Goal: Download file/media

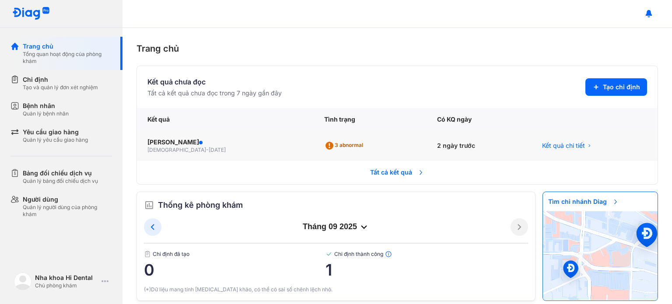
click at [341, 138] on div "3 abnormal" at bounding box center [370, 146] width 113 height 30
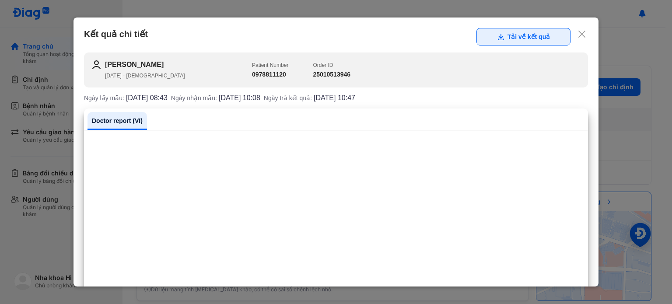
click at [530, 36] on button "Tải về kết quả" at bounding box center [523, 37] width 94 height 18
click at [578, 37] on use at bounding box center [581, 34] width 7 height 7
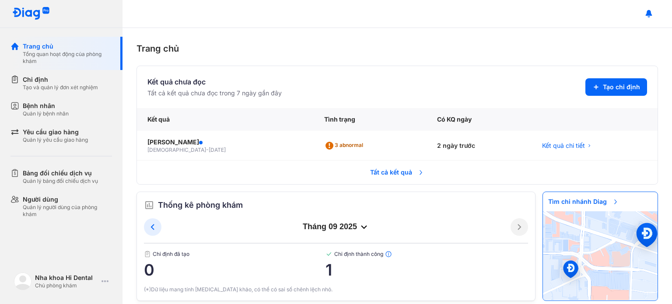
click at [385, 167] on span "Tất cả kết quả" at bounding box center [397, 172] width 65 height 19
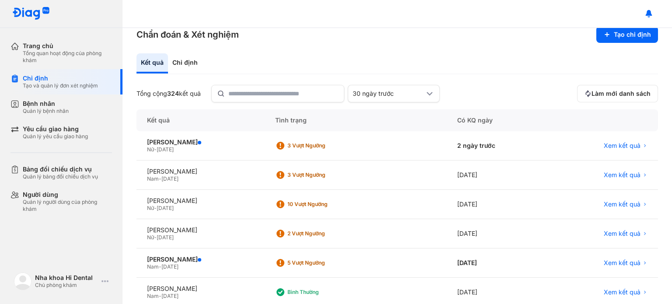
scroll to position [14, 0]
